Goal: Information Seeking & Learning: Learn about a topic

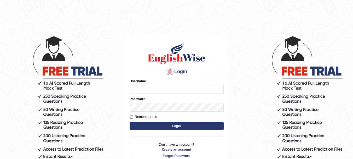
type input "anishakhatun_parramatta"
click at [169, 127] on button "Login" at bounding box center [177, 126] width 94 height 8
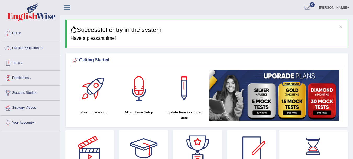
click at [24, 60] on link "Tests" at bounding box center [30, 62] width 60 height 13
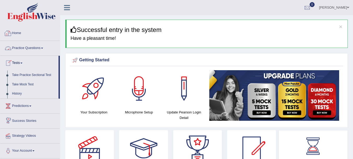
click at [44, 49] on link "Practice Questions" at bounding box center [30, 47] width 60 height 13
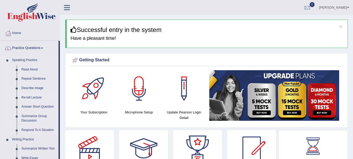
click at [31, 98] on link "Re-tell Lecture" at bounding box center [38, 97] width 39 height 9
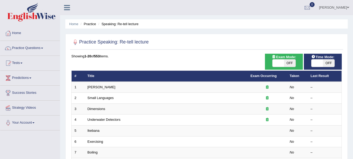
click at [100, 88] on link "Amory Lovins" at bounding box center [102, 87] width 28 height 4
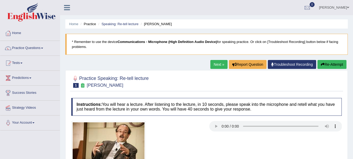
scroll to position [29, 0]
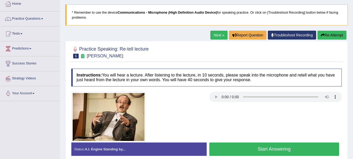
click at [279, 152] on button "Start Answering" at bounding box center [274, 148] width 130 height 13
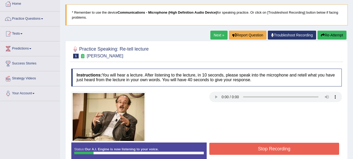
click at [279, 152] on button "Stop Recording" at bounding box center [274, 148] width 130 height 12
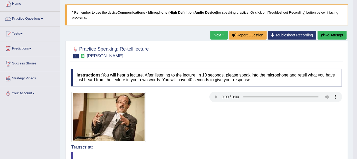
click at [332, 119] on body "Toggle navigation Home Practice Questions Speaking Practice Read Aloud Repeat S…" at bounding box center [178, 50] width 357 height 159
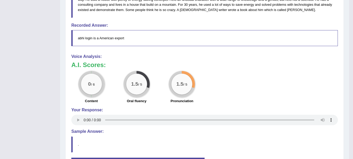
scroll to position [60, 0]
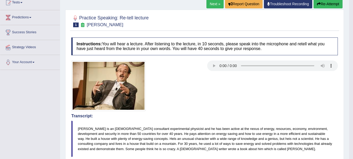
click at [334, 4] on button "Re-Attempt" at bounding box center [327, 3] width 29 height 9
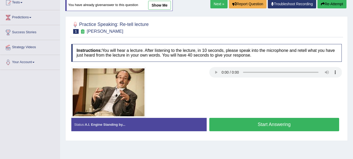
click at [275, 125] on button "Start Answering" at bounding box center [274, 124] width 130 height 13
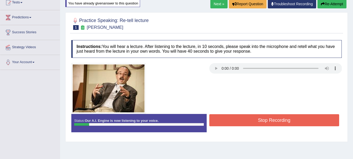
click at [275, 124] on button "Stop Recording" at bounding box center [274, 120] width 130 height 12
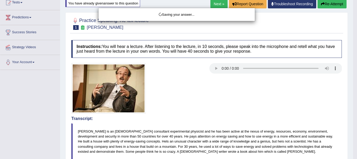
click at [275, 124] on div "Saving your answer..." at bounding box center [178, 79] width 357 height 159
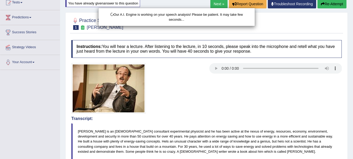
click at [291, 102] on div "Our A.I. Engine is working on your speech analysis! Please be patient. It may t…" at bounding box center [176, 79] width 353 height 159
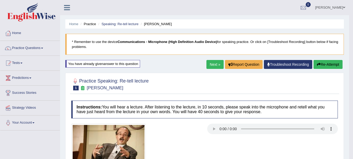
click at [97, 88] on small "Amory Lovins" at bounding box center [105, 87] width 37 height 5
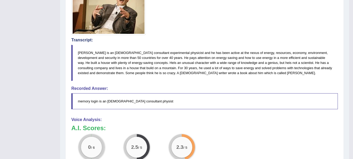
click at [85, 52] on blockquote "Amory Lovins is an American consultant experimental physicist and he has been a…" at bounding box center [204, 63] width 266 height 36
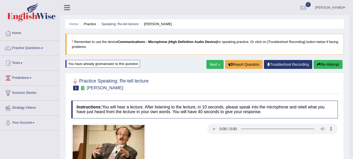
click at [333, 67] on button "Re-Attempt" at bounding box center [327, 64] width 29 height 9
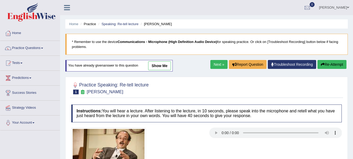
scroll to position [116, 0]
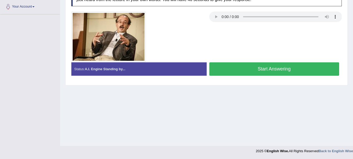
click at [281, 66] on button "Start Answering" at bounding box center [274, 68] width 130 height 13
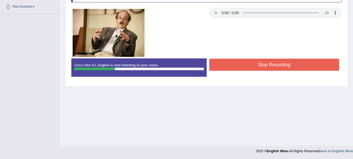
click at [246, 67] on button "Stop Recording" at bounding box center [274, 65] width 130 height 12
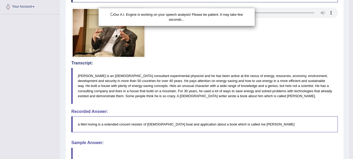
click at [246, 67] on div "Our A.I. Engine is working on your speech analysis! Please be patient. It may t…" at bounding box center [176, 79] width 353 height 159
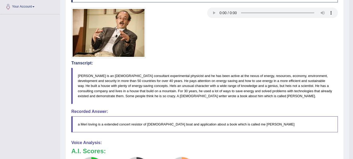
click at [247, 62] on h4 "Transcript:" at bounding box center [204, 63] width 266 height 5
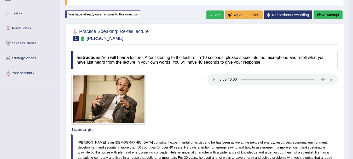
scroll to position [43, 0]
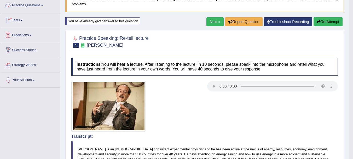
click at [42, 3] on link "Practice Questions" at bounding box center [30, 4] width 60 height 13
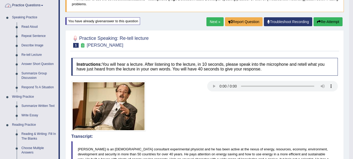
click at [56, 10] on link "Practice Questions" at bounding box center [29, 4] width 58 height 13
click at [63, 11] on div "Home Practice Speaking: Re-tell lecture Amory Lovins * Remember to use the devi…" at bounding box center [204, 152] width 289 height 391
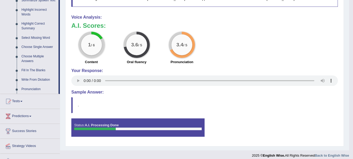
scroll to position [240, 0]
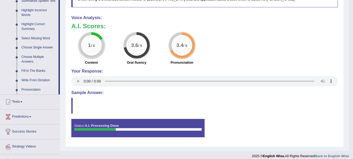
click at [45, 80] on link "Write From Dictation" at bounding box center [38, 80] width 39 height 9
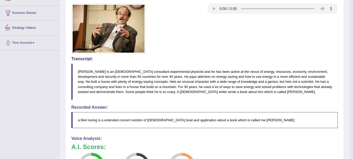
scroll to position [167, 0]
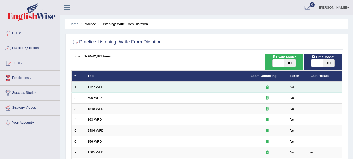
click at [100, 85] on link "1127 WFD" at bounding box center [96, 87] width 16 height 4
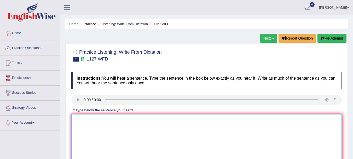
click at [79, 123] on textarea at bounding box center [206, 139] width 270 height 51
click at [123, 120] on textarea "A Unverisity degree is" at bounding box center [206, 139] width 270 height 51
click at [135, 120] on textarea "A Unverisity degree is requriement in many profession." at bounding box center [206, 139] width 270 height 51
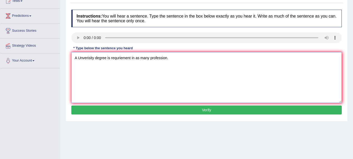
type textarea "A Unverisity degree is requriement in as many profession."
click at [255, 110] on button "Verify" at bounding box center [206, 109] width 270 height 9
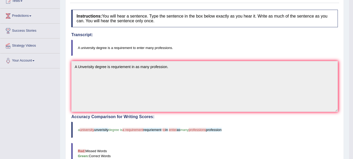
click at [257, 122] on blockquote "a university unverisity degree is a requirement requriement to in enter as many…" at bounding box center [204, 129] width 266 height 16
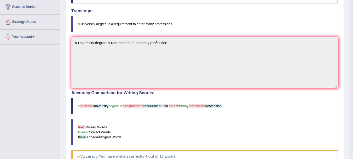
scroll to position [96, 0]
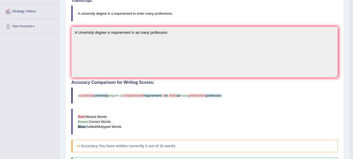
click at [117, 94] on span "degree is" at bounding box center [115, 95] width 14 height 4
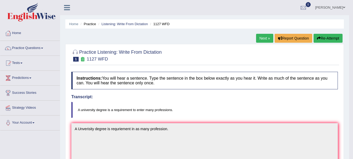
click at [330, 39] on button "Re-Attempt" at bounding box center [327, 38] width 29 height 9
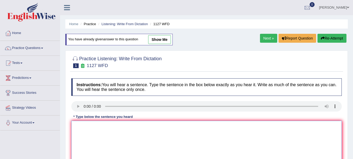
click at [105, 129] on textarea at bounding box center [206, 145] width 270 height 51
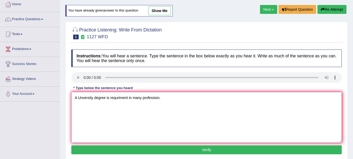
scroll to position [45, 0]
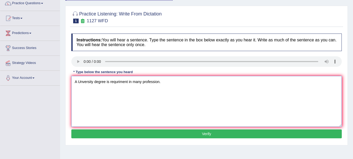
click at [132, 80] on textarea "A Unversity degree is requriment in many profession." at bounding box center [206, 101] width 270 height 51
type textarea "A Unversity degree is requriment to enter many profession."
click at [191, 137] on button "Verify" at bounding box center [206, 133] width 270 height 9
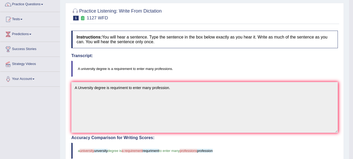
scroll to position [0, 0]
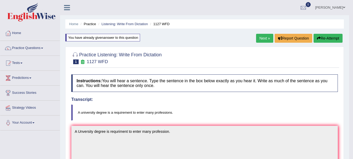
click at [329, 37] on button "Re-Attempt" at bounding box center [327, 38] width 29 height 9
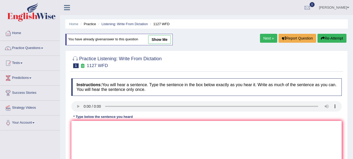
click at [272, 37] on link "Next »" at bounding box center [268, 38] width 17 height 9
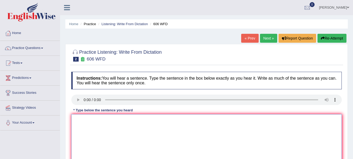
click at [88, 118] on textarea at bounding box center [206, 139] width 270 height 51
click at [88, 137] on textarea at bounding box center [206, 139] width 270 height 51
click at [92, 116] on textarea at bounding box center [206, 139] width 270 height 51
click at [96, 123] on textarea "student" at bounding box center [206, 139] width 270 height 51
click at [94, 120] on textarea "student has studies the language" at bounding box center [206, 139] width 270 height 51
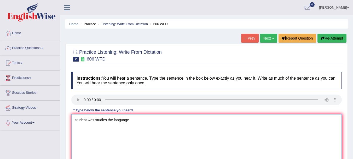
click at [141, 119] on textarea "student was studies the language" at bounding box center [206, 139] width 270 height 51
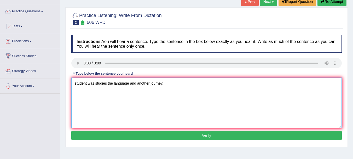
scroll to position [37, 0]
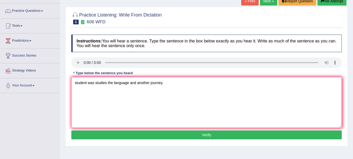
type textarea "student was studies the language and another journey."
click at [247, 133] on button "Verify" at bounding box center [206, 134] width 270 height 9
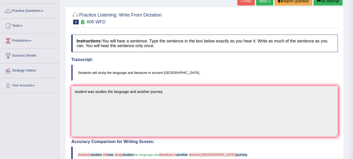
click at [179, 71] on blockquote "Students will study the language and literature in ancient [GEOGRAPHIC_DATA]." at bounding box center [204, 73] width 266 height 16
drag, startPoint x: 175, startPoint y: 72, endPoint x: 170, endPoint y: 73, distance: 5.0
click at [170, 73] on blockquote "Students will study the language and literature in ancient [GEOGRAPHIC_DATA]." at bounding box center [204, 73] width 266 height 16
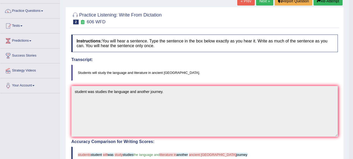
drag, startPoint x: 78, startPoint y: 72, endPoint x: 83, endPoint y: 72, distance: 5.2
click at [83, 72] on blockquote "Students will study the language and literature in ancient [GEOGRAPHIC_DATA]." at bounding box center [204, 73] width 266 height 16
click at [78, 71] on blockquote "Students will study the language and literature in ancient [GEOGRAPHIC_DATA]." at bounding box center [204, 73] width 266 height 16
click at [175, 73] on blockquote "Students will study the language and literature in ancient [GEOGRAPHIC_DATA]." at bounding box center [204, 73] width 266 height 16
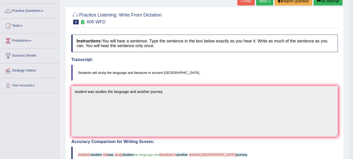
click at [175, 73] on blockquote "Students will study the language and literature in ancient [GEOGRAPHIC_DATA]." at bounding box center [204, 73] width 266 height 16
click at [78, 71] on blockquote "Students will study the language and literature in ancient [GEOGRAPHIC_DATA]." at bounding box center [204, 73] width 266 height 16
click at [164, 71] on blockquote "Students will study the language and literature in ancient [GEOGRAPHIC_DATA]." at bounding box center [204, 73] width 266 height 16
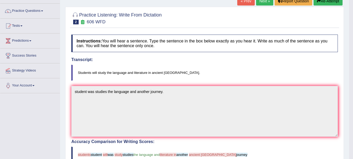
click at [164, 71] on blockquote "Students will study the language and literature in ancient [GEOGRAPHIC_DATA]." at bounding box center [204, 73] width 266 height 16
click at [178, 72] on blockquote "Students will study the language and literature in ancient [GEOGRAPHIC_DATA]." at bounding box center [204, 73] width 266 height 16
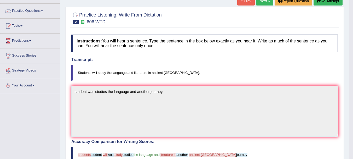
drag, startPoint x: 179, startPoint y: 72, endPoint x: 156, endPoint y: 42, distance: 37.4
click at [156, 42] on div "Instructions: You will hear a sentence. Type the sentence in the box below exac…" at bounding box center [204, 156] width 269 height 249
drag, startPoint x: 154, startPoint y: 39, endPoint x: 162, endPoint y: 40, distance: 8.4
click at [162, 40] on h4 "Instructions: You will hear a sentence. Type the sentence in the box below exac…" at bounding box center [204, 43] width 266 height 18
drag, startPoint x: 167, startPoint y: 8, endPoint x: 151, endPoint y: 22, distance: 21.5
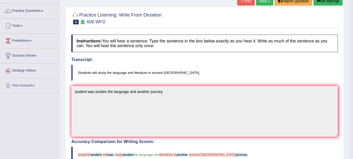
click at [151, 22] on div "Practice Listening: Write From Dictation 2 606 WFD Instructions: You will hear …" at bounding box center [204, 145] width 278 height 277
